Goal: Transaction & Acquisition: Purchase product/service

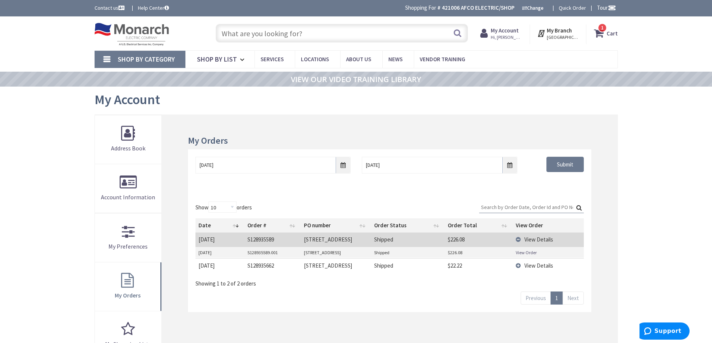
click at [601, 28] on span "1 1 items" at bounding box center [602, 27] width 9 height 9
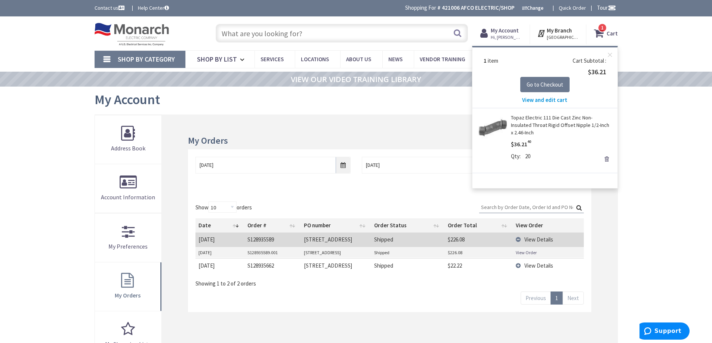
click at [284, 37] on input "text" at bounding box center [342, 33] width 252 height 19
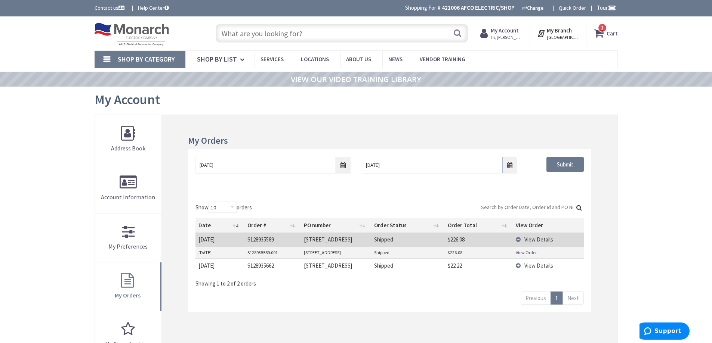
click at [594, 27] on link "1 1 items Cart" at bounding box center [606, 33] width 24 height 13
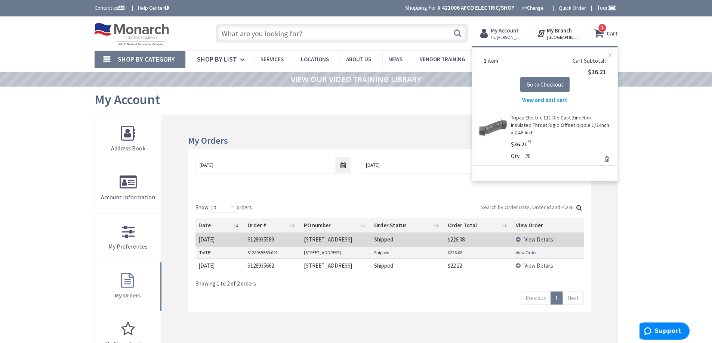
click at [246, 33] on input "text" at bounding box center [342, 33] width 252 height 19
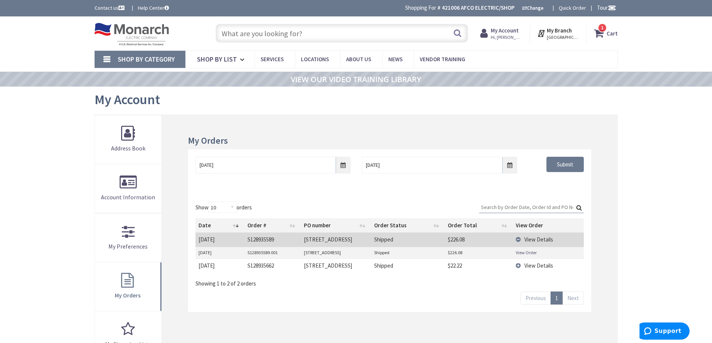
click at [251, 31] on input "text" at bounding box center [342, 33] width 252 height 19
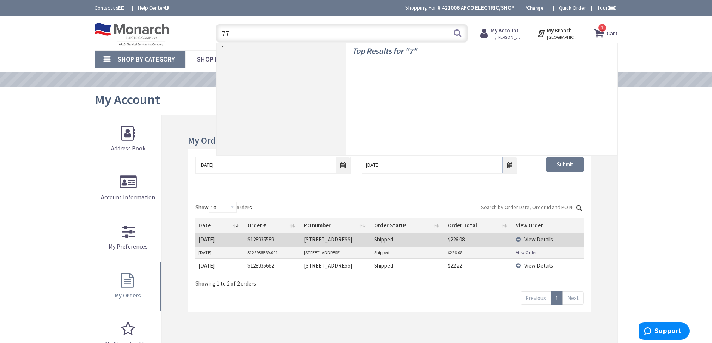
type input "771"
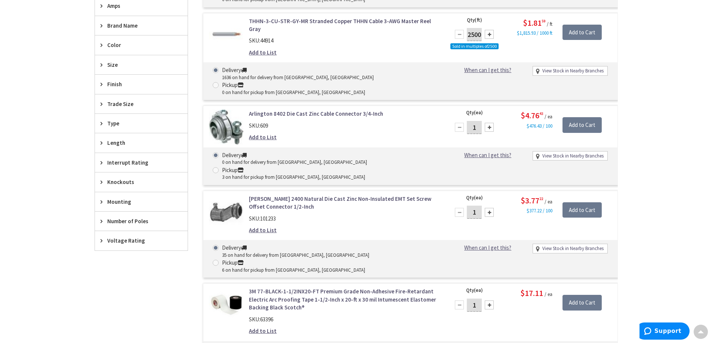
scroll to position [337, 0]
click at [299, 195] on link "Crouse-Hinds 2400 Natural Die Cast Zinc Non-Insulated EMT Set Screw Offset Conn…" at bounding box center [344, 203] width 190 height 16
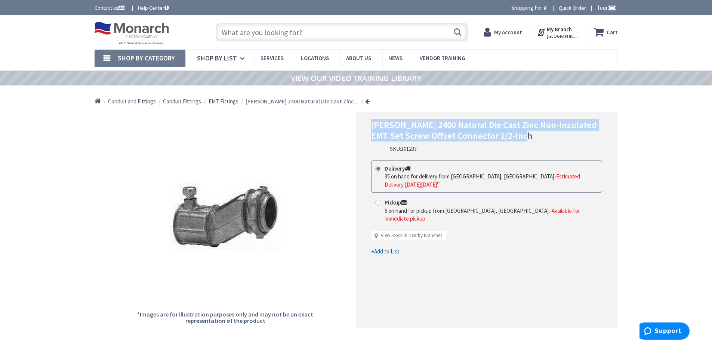
drag, startPoint x: 507, startPoint y: 130, endPoint x: 367, endPoint y: 122, distance: 141.1
click at [367, 122] on div "Crouse-Hinds 2400 Natural Die Cast Zinc Non-Insulated EMT Set Screw Offset Conn…" at bounding box center [487, 220] width 262 height 216
copy span "Crouse-Hinds 2400 Natural Die Cast Zinc Non-Insulated EMT Set Screw Offset Conn…"
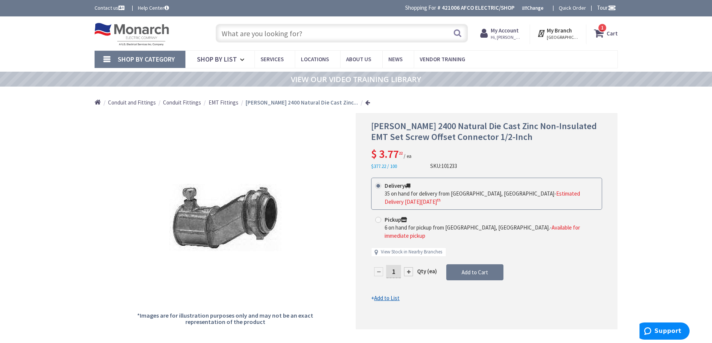
drag, startPoint x: 397, startPoint y: 258, endPoint x: 391, endPoint y: 258, distance: 6.0
click at [391, 265] on input "1" at bounding box center [393, 271] width 15 height 13
click at [606, 28] on span "1 1 items" at bounding box center [602, 27] width 9 height 9
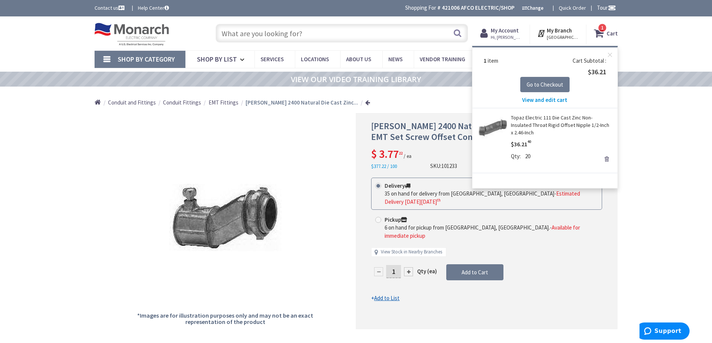
click at [605, 154] on link "Remove" at bounding box center [606, 159] width 10 height 10
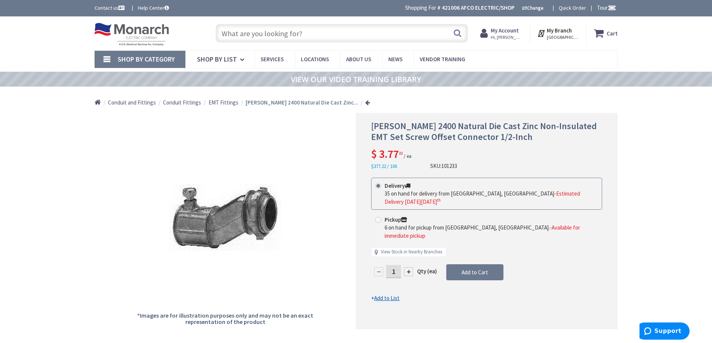
click at [518, 33] on strong "My Account" at bounding box center [505, 30] width 28 height 7
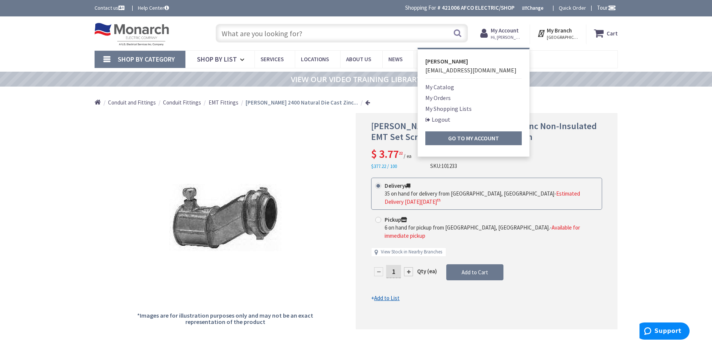
click at [440, 119] on link "Logout" at bounding box center [437, 119] width 25 height 9
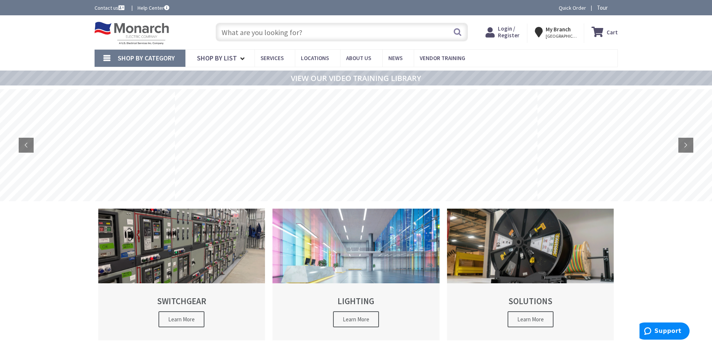
click at [262, 31] on input "text" at bounding box center [342, 32] width 252 height 19
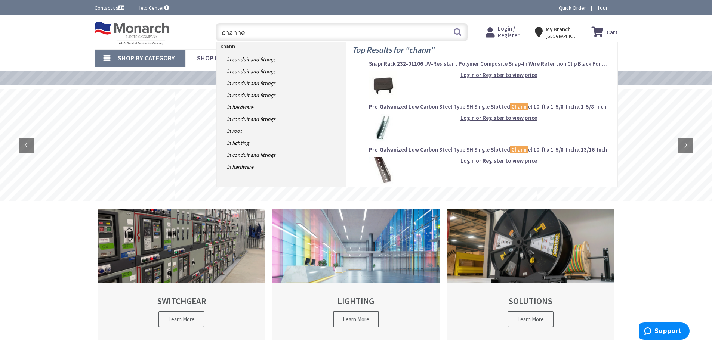
type input "channel"
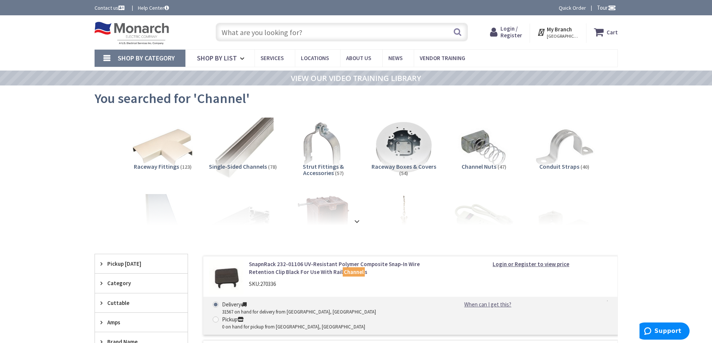
click at [513, 30] on span "Login / Register" at bounding box center [511, 32] width 22 height 14
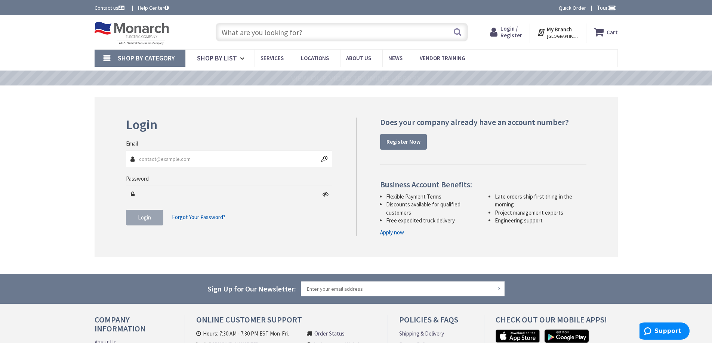
click at [176, 164] on input "Email" at bounding box center [229, 159] width 207 height 17
type input "[EMAIL_ADDRESS][DOMAIN_NAME]"
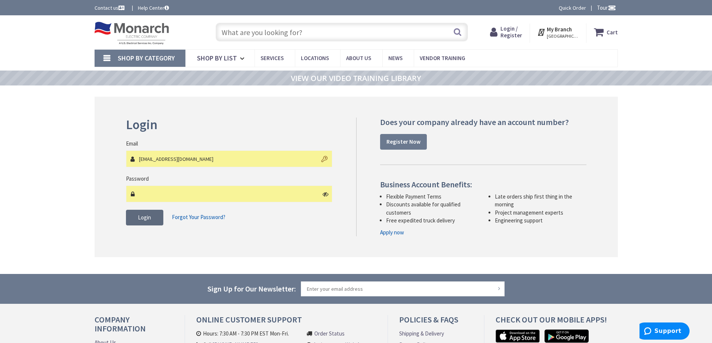
click at [154, 220] on button "Login" at bounding box center [144, 218] width 37 height 16
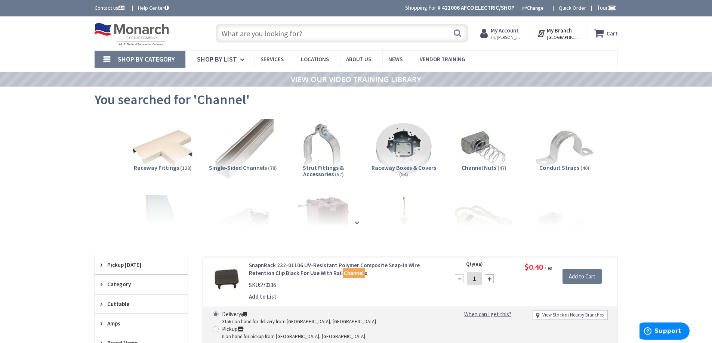
click at [518, 35] on span "Hi, FERNANDO" at bounding box center [507, 37] width 32 height 6
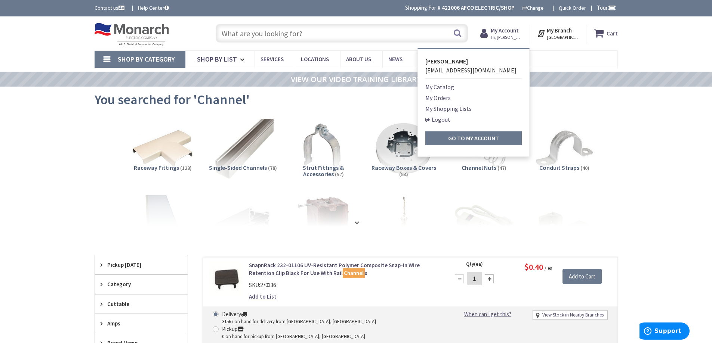
click at [450, 121] on link "Logout" at bounding box center [437, 119] width 25 height 9
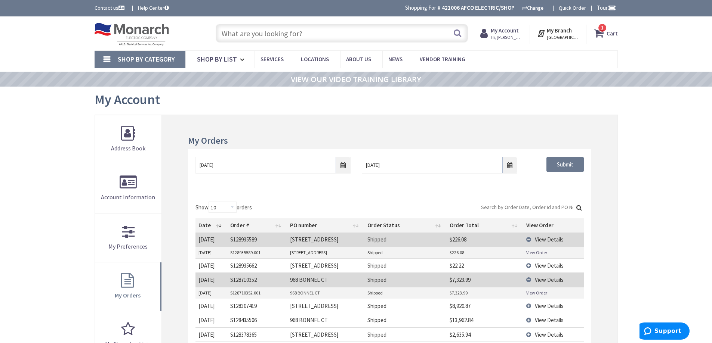
click at [510, 33] on strong "My Account" at bounding box center [505, 30] width 28 height 7
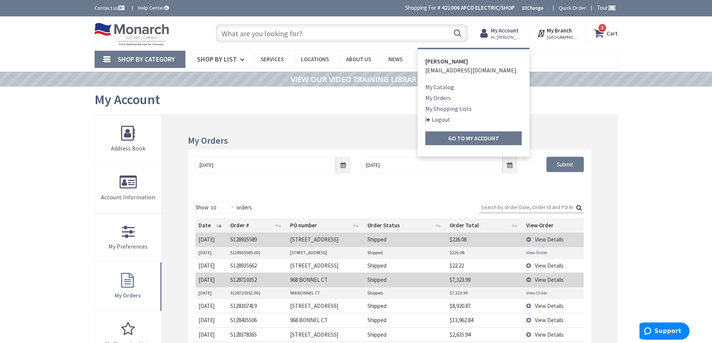
drag, startPoint x: 433, startPoint y: 121, endPoint x: 386, endPoint y: 55, distance: 81.1
click at [433, 120] on link "Logout" at bounding box center [437, 119] width 25 height 9
